Goal: Task Accomplishment & Management: Use online tool/utility

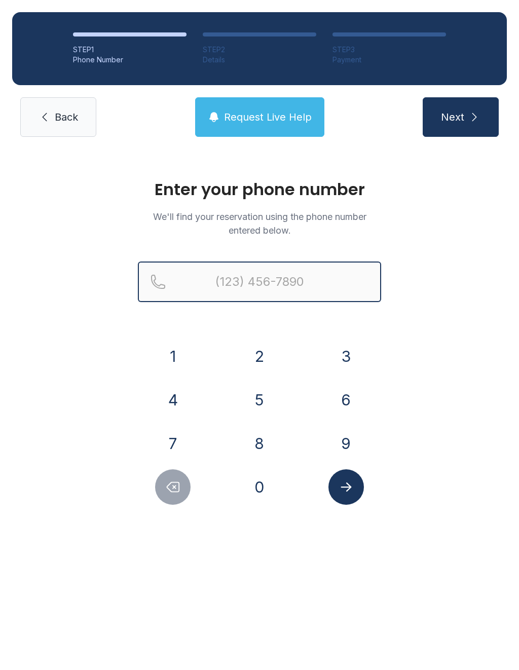
click at [280, 278] on input "Reservation phone number" at bounding box center [259, 282] width 243 height 41
click at [265, 361] on button "2" at bounding box center [260, 357] width 36 height 36
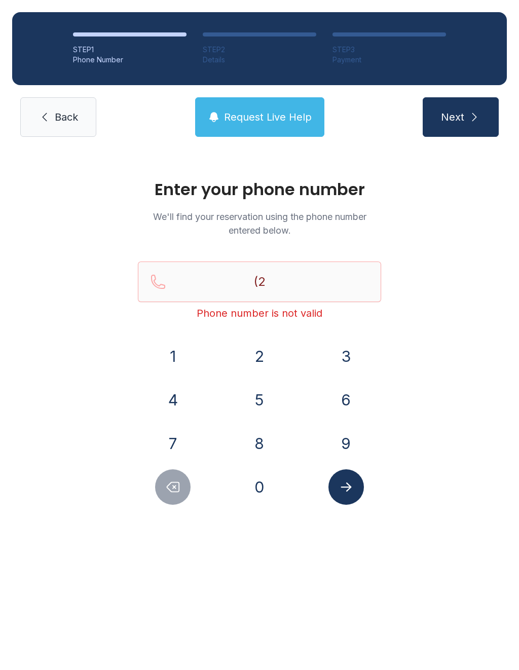
click at [262, 398] on button "5" at bounding box center [260, 400] width 36 height 36
click at [354, 407] on button "6" at bounding box center [347, 400] width 36 height 36
click at [256, 364] on button "2" at bounding box center [260, 357] width 36 height 36
click at [265, 494] on button "0" at bounding box center [260, 488] width 36 height 36
click at [264, 494] on button "0" at bounding box center [260, 488] width 36 height 36
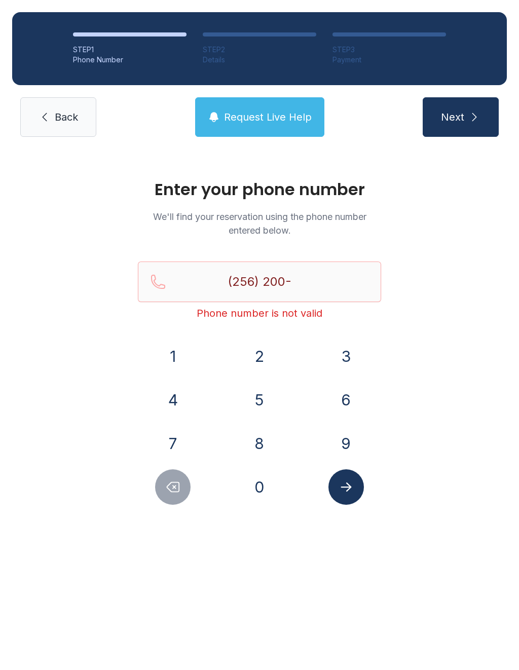
click at [257, 495] on button "0" at bounding box center [260, 488] width 36 height 36
click at [170, 351] on button "1" at bounding box center [173, 357] width 36 height 36
click at [169, 448] on button "7" at bounding box center [173, 444] width 36 height 36
click at [256, 402] on button "5" at bounding box center [260, 400] width 36 height 36
type input "[PHONE_NUMBER]"
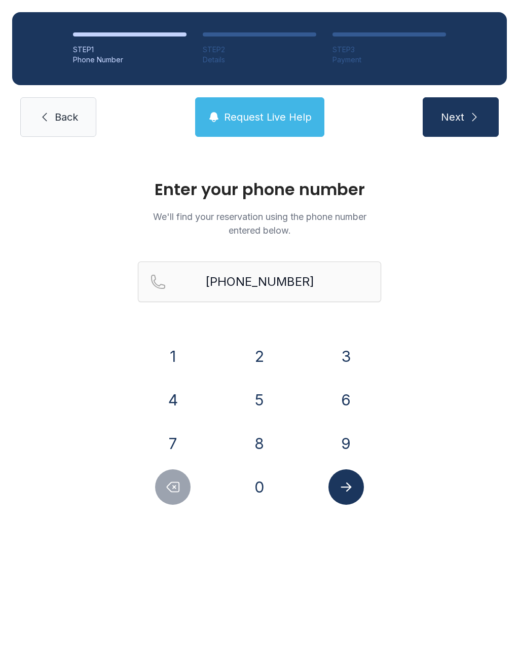
click at [348, 481] on icon "Submit lookup form" at bounding box center [346, 487] width 15 height 15
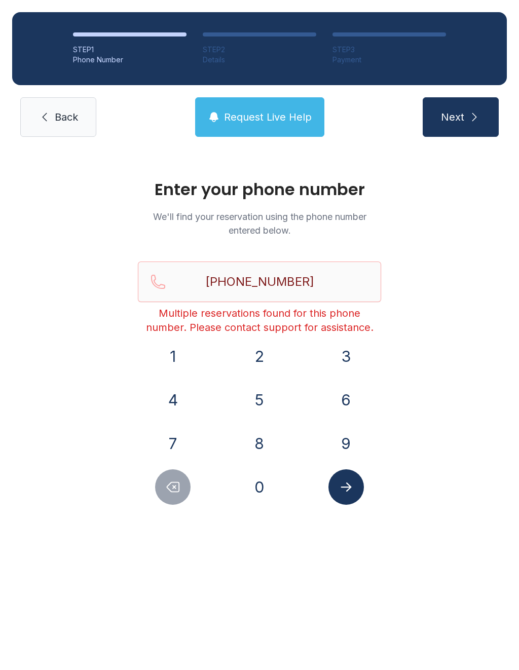
click at [463, 118] on span "Next" at bounding box center [452, 117] width 23 height 14
click at [58, 124] on link "Back" at bounding box center [58, 117] width 76 height 40
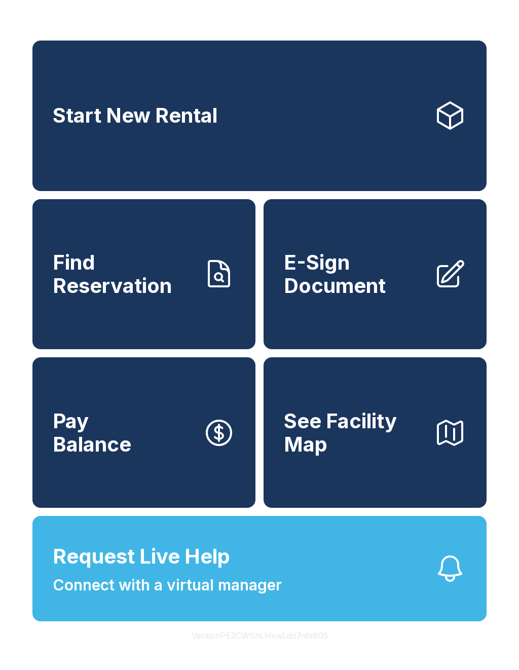
click at [339, 289] on span "E-Sign Document" at bounding box center [355, 274] width 142 height 46
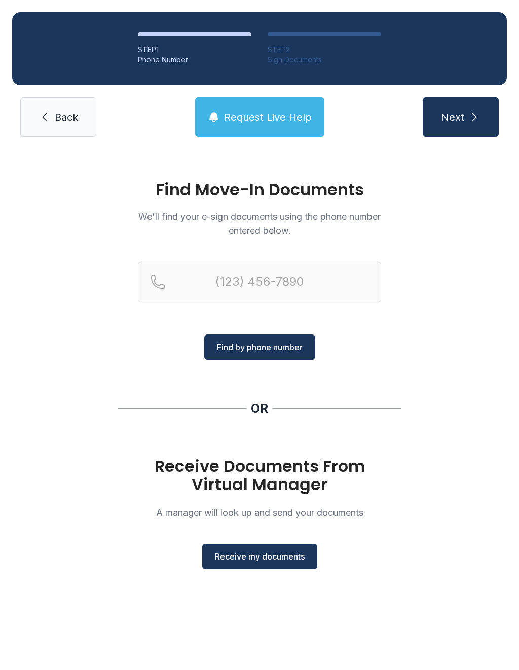
click at [269, 553] on span "Receive my documents" at bounding box center [260, 557] width 90 height 12
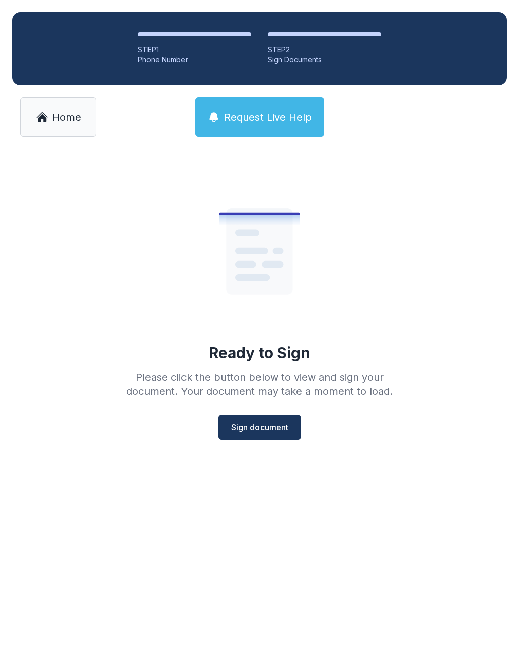
click at [66, 121] on span "Home" at bounding box center [66, 117] width 29 height 14
